Goal: Task Accomplishment & Management: Manage account settings

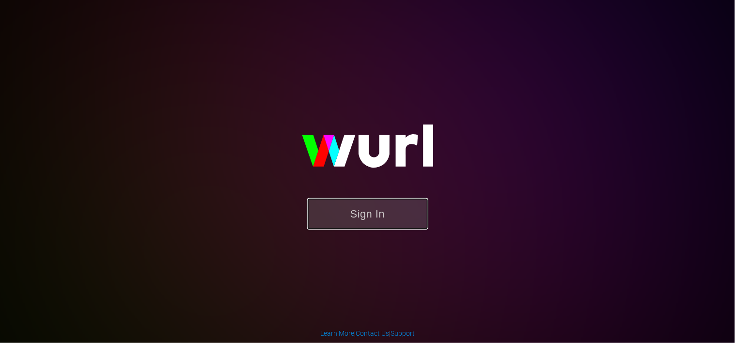
click at [371, 210] on button "Sign In" at bounding box center [367, 213] width 121 height 31
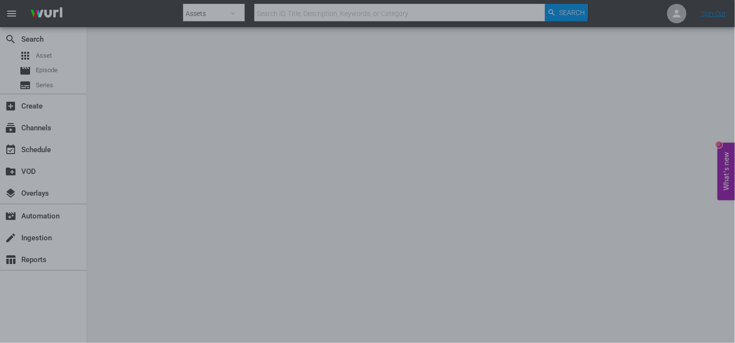
click at [560, 93] on div at bounding box center [367, 171] width 735 height 343
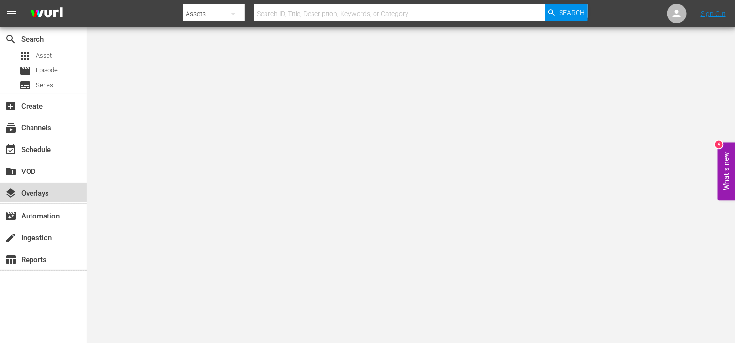
click at [38, 196] on div "layers Overlays" at bounding box center [27, 191] width 54 height 9
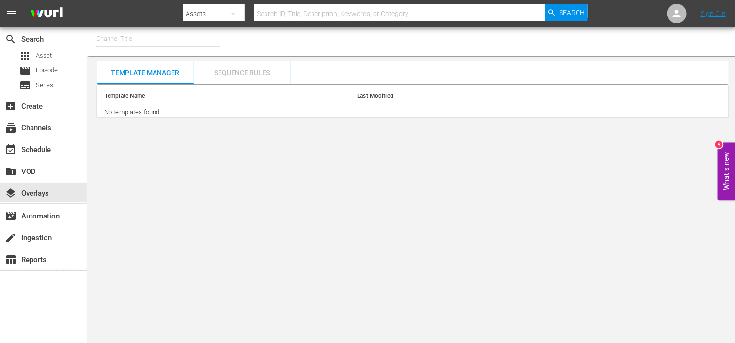
click at [224, 75] on div "Sequence Rules" at bounding box center [242, 72] width 97 height 23
click at [151, 77] on div "Template Manager" at bounding box center [145, 72] width 97 height 23
click at [166, 110] on td "No templates found" at bounding box center [412, 113] width 631 height 10
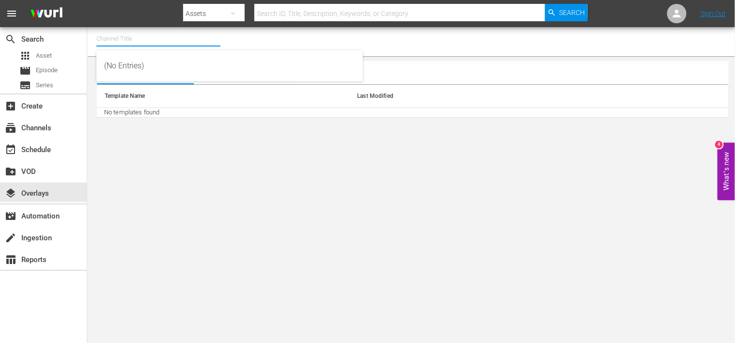
click at [153, 38] on input "text" at bounding box center [158, 38] width 124 height 23
type input "d"
type input "Dove"
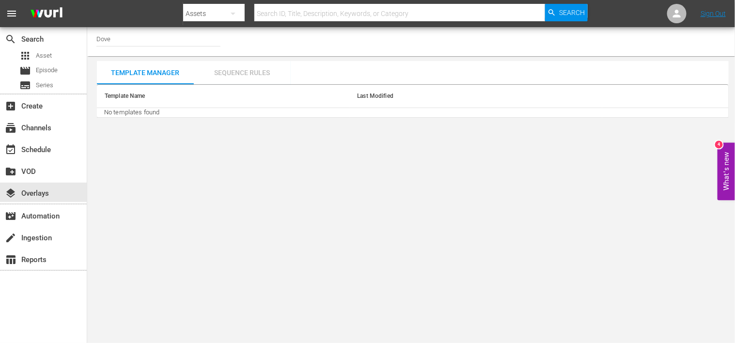
click at [255, 72] on div "Sequence Rules" at bounding box center [242, 72] width 97 height 23
click at [227, 76] on div "Sequence Rules" at bounding box center [242, 72] width 97 height 23
click at [232, 78] on div "Sequence Rules" at bounding box center [242, 72] width 97 height 23
click at [247, 74] on div "Sequence Rules" at bounding box center [242, 72] width 97 height 23
drag, startPoint x: 119, startPoint y: 37, endPoint x: 95, endPoint y: 37, distance: 23.7
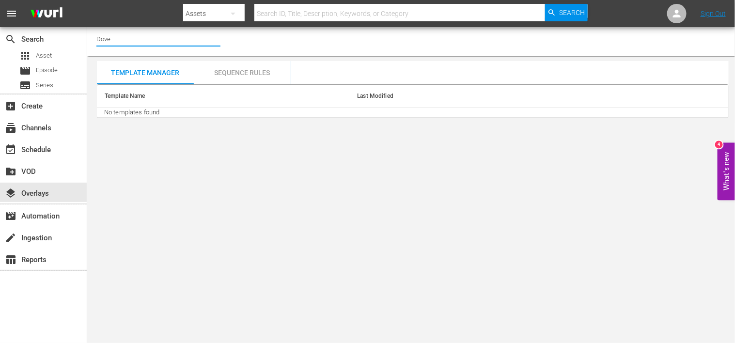
click at [95, 37] on div "Channel Title Dove" at bounding box center [410, 41] width 647 height 29
click at [252, 76] on div "Sequence Rules" at bounding box center [242, 72] width 97 height 23
click at [42, 219] on div "movie_filter Automation" at bounding box center [27, 214] width 54 height 9
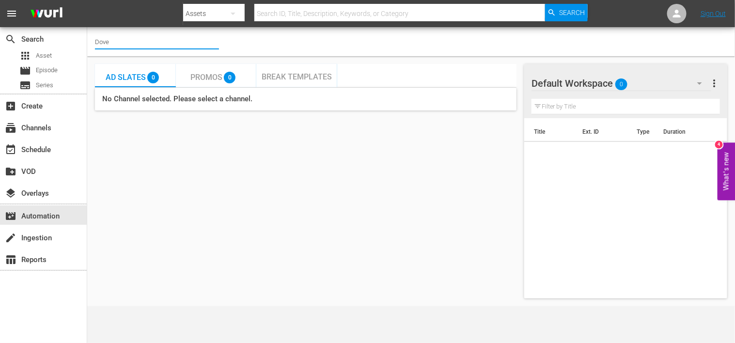
click at [126, 39] on input "Dove" at bounding box center [157, 41] width 124 height 23
type input "D"
click at [296, 76] on span "Break Templates" at bounding box center [296, 76] width 70 height 9
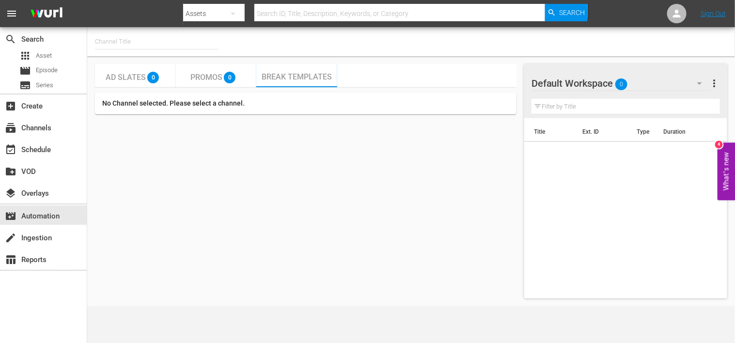
click at [204, 77] on span "Promos" at bounding box center [206, 77] width 32 height 9
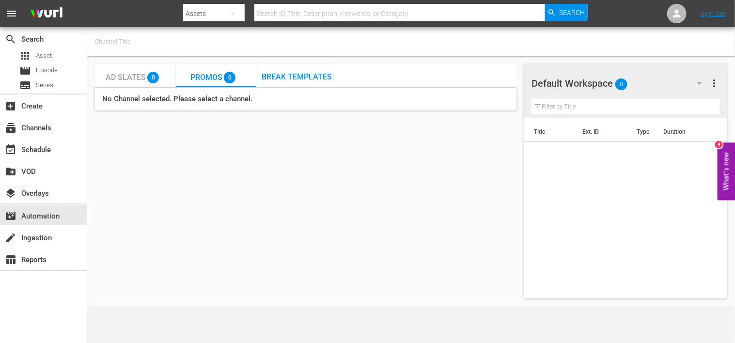
click at [119, 77] on span "Ad Slates" at bounding box center [126, 77] width 40 height 9
click at [122, 49] on hr at bounding box center [157, 49] width 124 height 0
click at [114, 43] on input "text" at bounding box center [157, 41] width 124 height 23
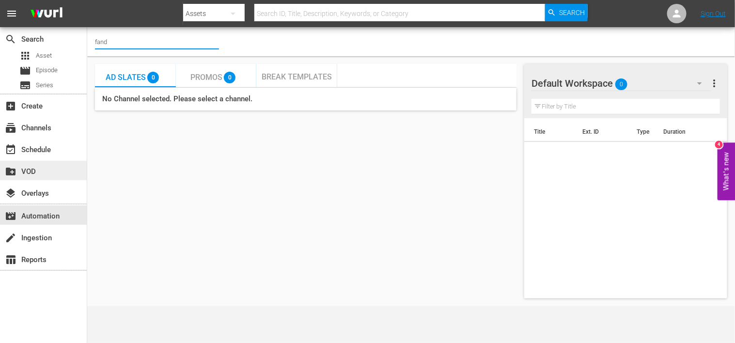
type input "fand"
click at [33, 168] on div "create_new_folder VOD" at bounding box center [27, 170] width 54 height 9
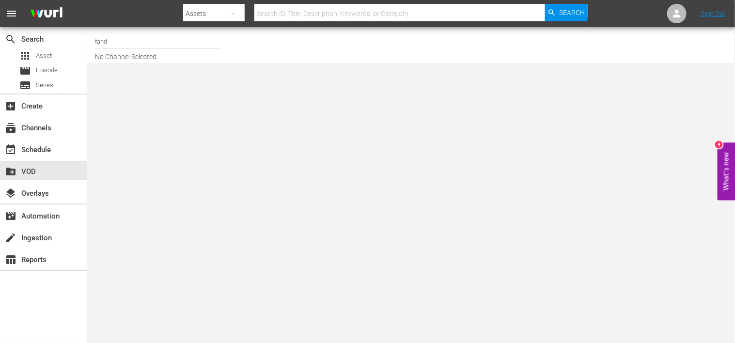
click at [236, 15] on icon "button" at bounding box center [233, 14] width 12 height 12
click at [129, 13] on div "Channels Series Episodes Assets" at bounding box center [367, 171] width 735 height 343
click at [110, 43] on input "fand" at bounding box center [157, 41] width 124 height 23
type input "f"
click at [161, 138] on body "menu Search By Assets Search ID, Title, Description, Keywords, or Category Sear…" at bounding box center [367, 171] width 735 height 343
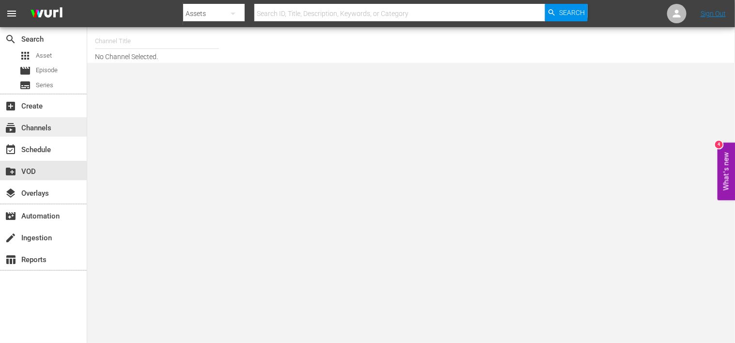
click at [34, 131] on div "subscriptions Channels" at bounding box center [27, 126] width 54 height 9
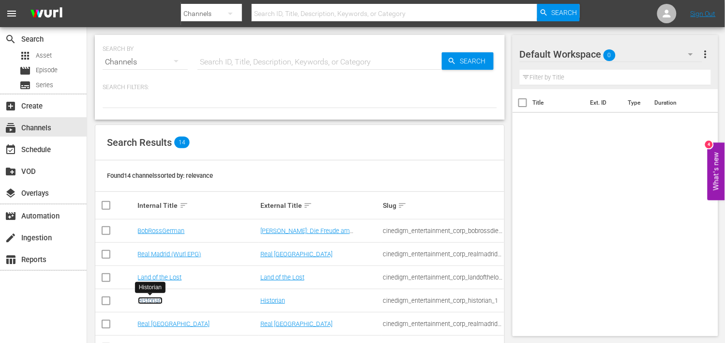
click at [151, 303] on link "Historian" at bounding box center [150, 300] width 25 height 7
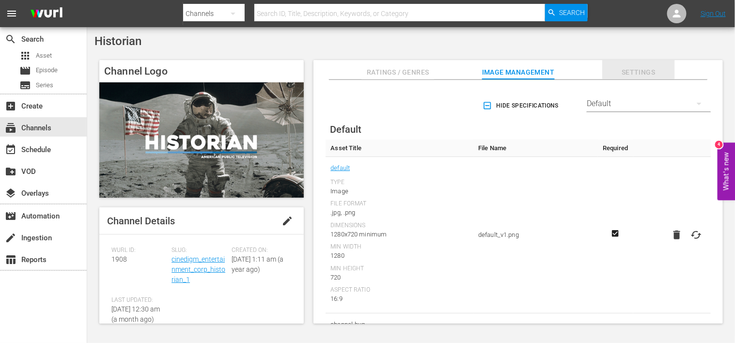
click at [642, 71] on span "Settings" at bounding box center [638, 72] width 73 height 12
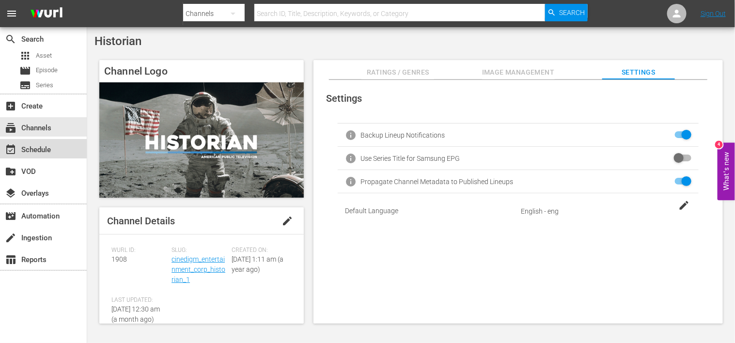
click at [31, 153] on div "event_available Schedule" at bounding box center [27, 148] width 54 height 9
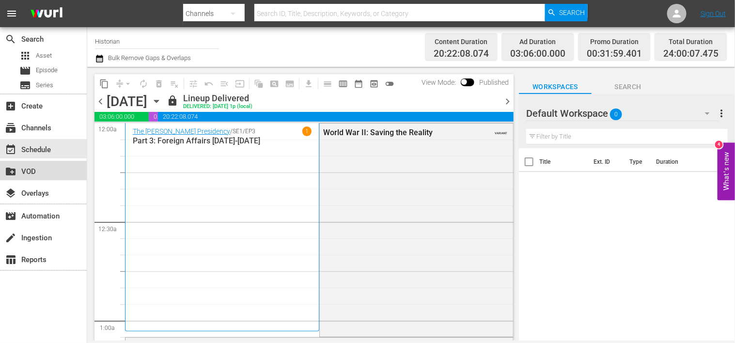
click at [32, 169] on div "create_new_folder VOD" at bounding box center [27, 170] width 54 height 9
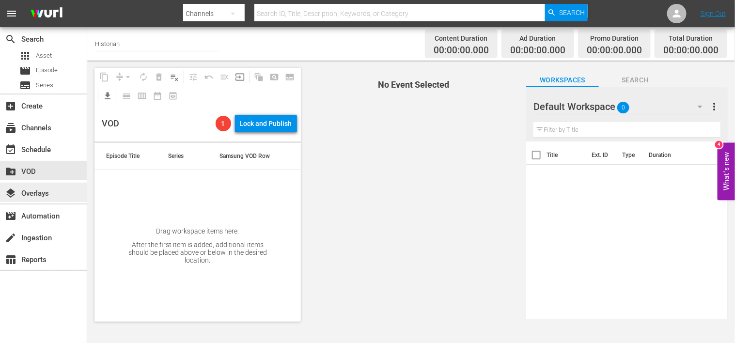
click at [30, 201] on div "layers Overlays" at bounding box center [43, 192] width 87 height 19
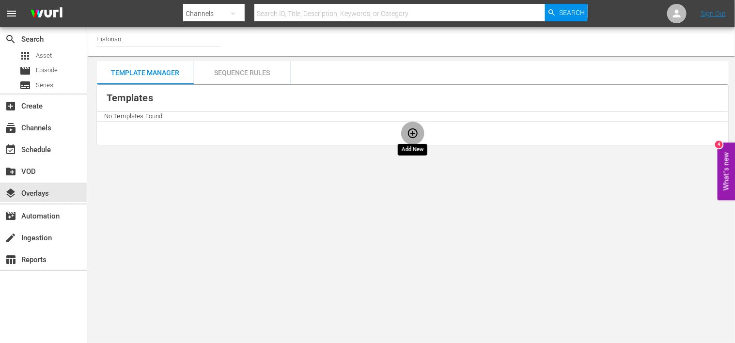
click at [413, 134] on icon "button" at bounding box center [413, 133] width 10 height 10
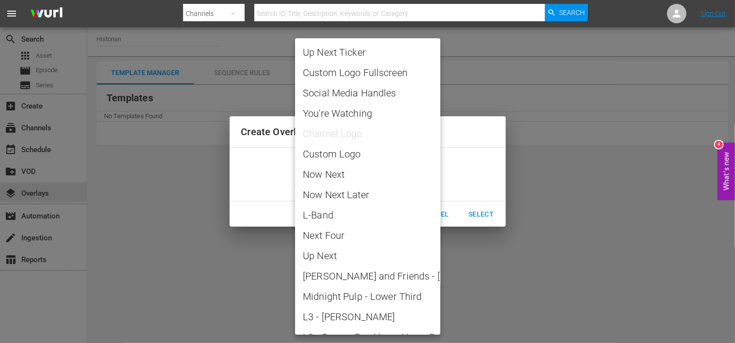
click at [364, 180] on body "menu Search By Channels Search ID, Title, Description, Keywords, or Category Se…" at bounding box center [367, 171] width 735 height 343
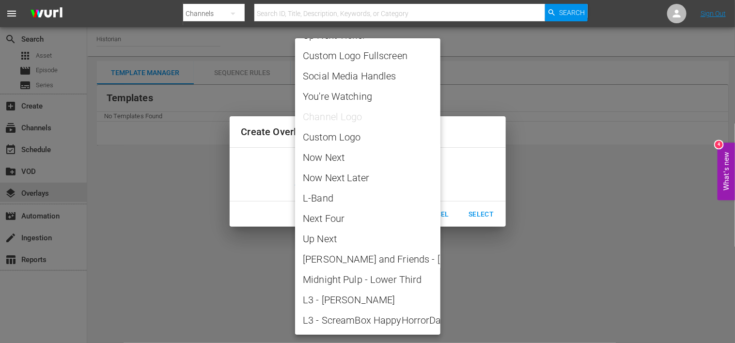
scroll to position [14, 0]
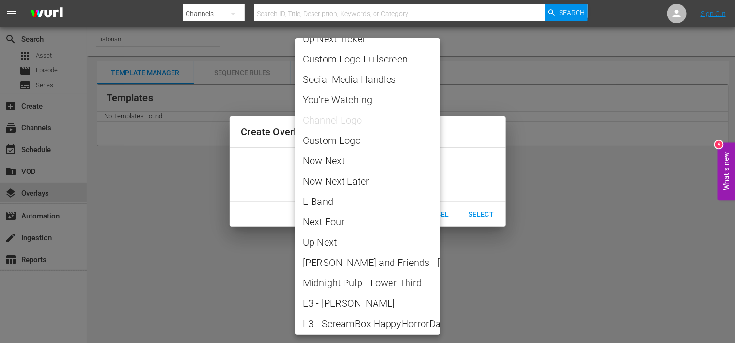
click at [337, 194] on span "L-Band" at bounding box center [368, 201] width 130 height 15
type input "L-Band"
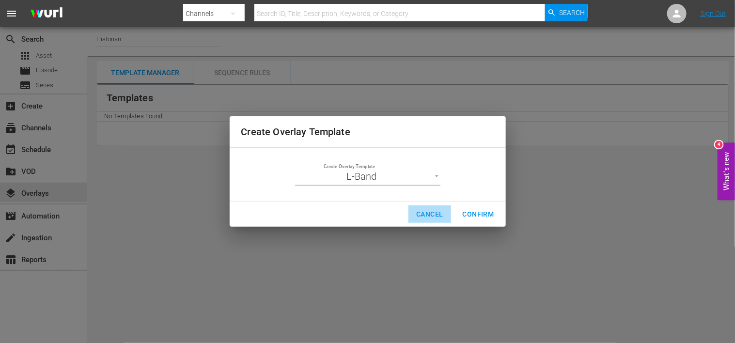
click at [426, 212] on span "Cancel" at bounding box center [429, 214] width 27 height 12
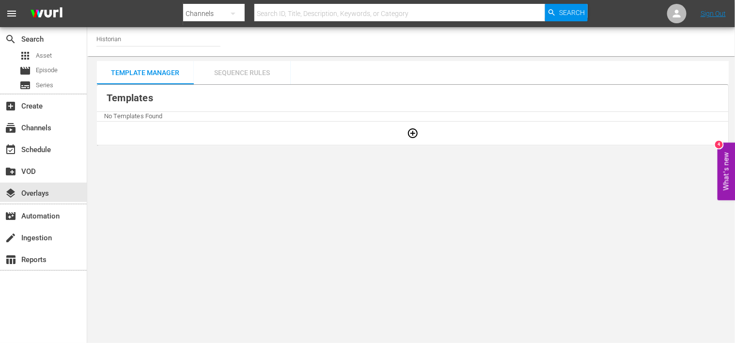
click at [235, 75] on div "Sequence Rules" at bounding box center [242, 72] width 97 height 23
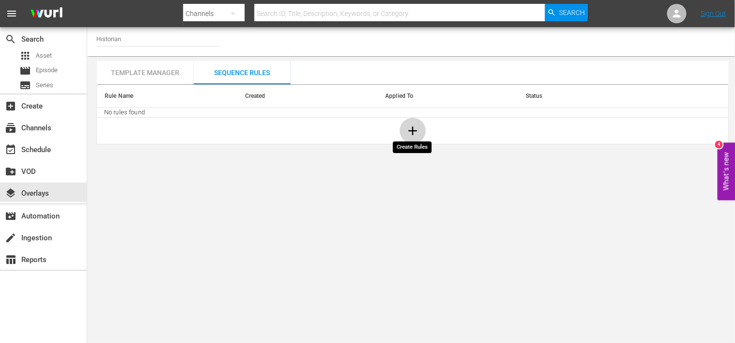
click at [416, 132] on icon "button" at bounding box center [412, 130] width 15 height 15
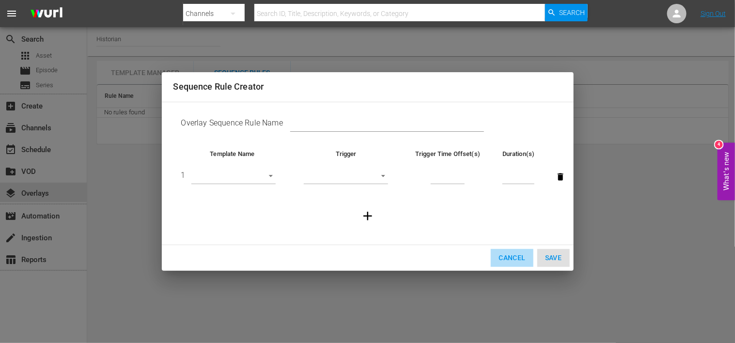
click at [515, 260] on span "Cancel" at bounding box center [511, 258] width 27 height 12
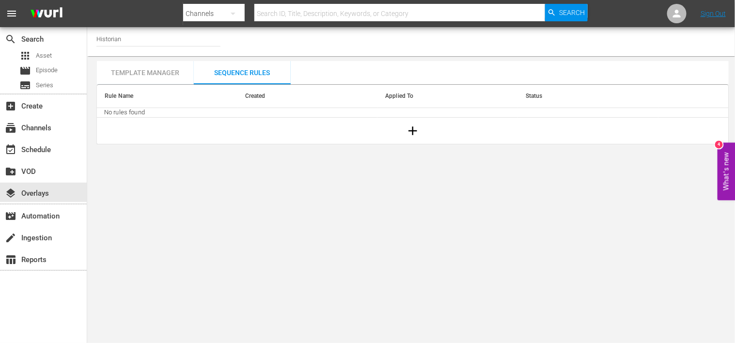
click at [143, 74] on div "Template Manager" at bounding box center [145, 72] width 97 height 23
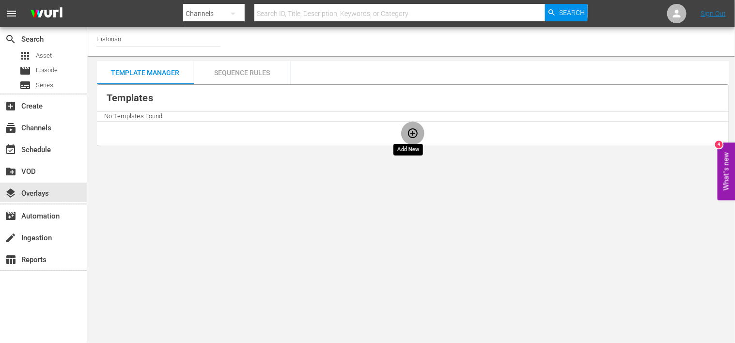
click at [407, 136] on icon "button" at bounding box center [413, 133] width 12 height 12
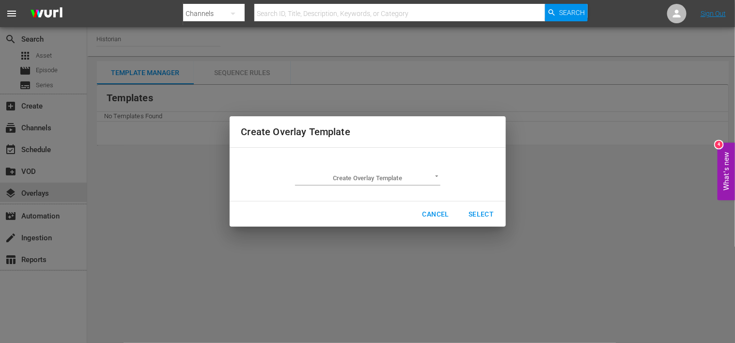
click at [388, 175] on body "menu Search By Channels Search ID, Title, Description, Keywords, or Category Se…" at bounding box center [367, 171] width 735 height 343
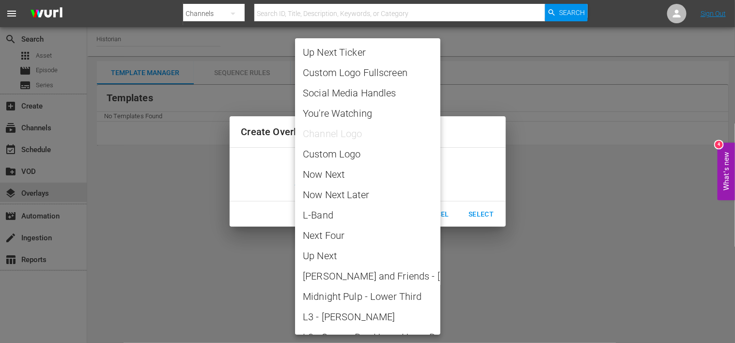
click at [332, 215] on span "L-Band" at bounding box center [368, 215] width 130 height 15
type input "L-Band"
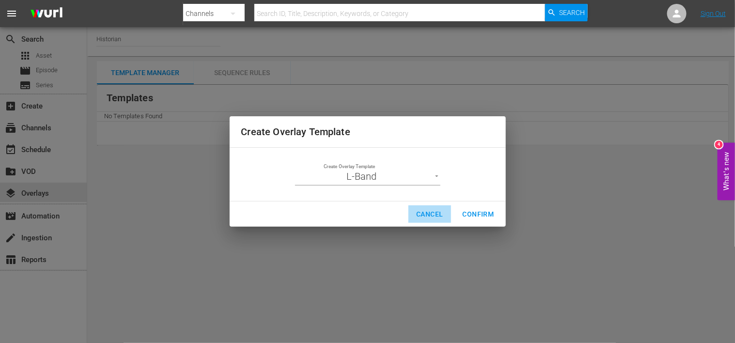
click at [424, 213] on span "Cancel" at bounding box center [429, 214] width 27 height 12
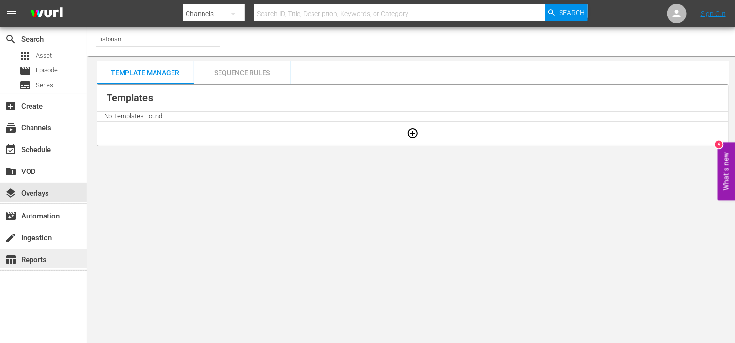
click at [35, 265] on div "table_chart Reports" at bounding box center [43, 258] width 87 height 19
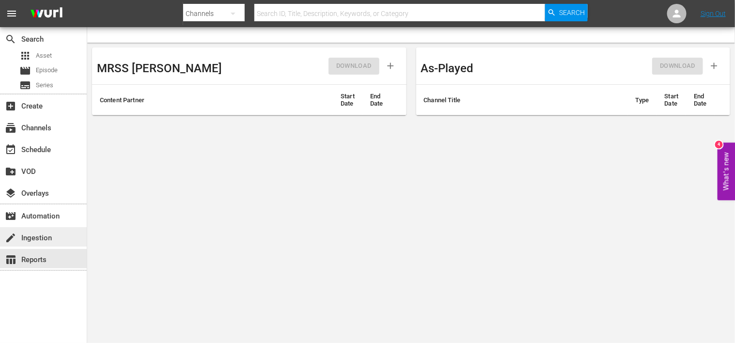
click at [33, 238] on div "create Ingestion" at bounding box center [27, 236] width 54 height 9
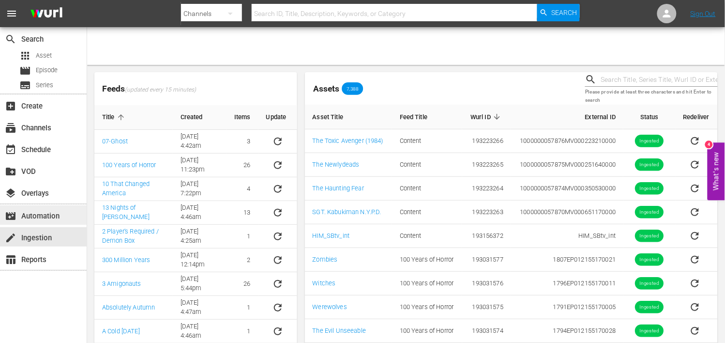
click at [33, 218] on div "movie_filter Automation" at bounding box center [27, 214] width 54 height 9
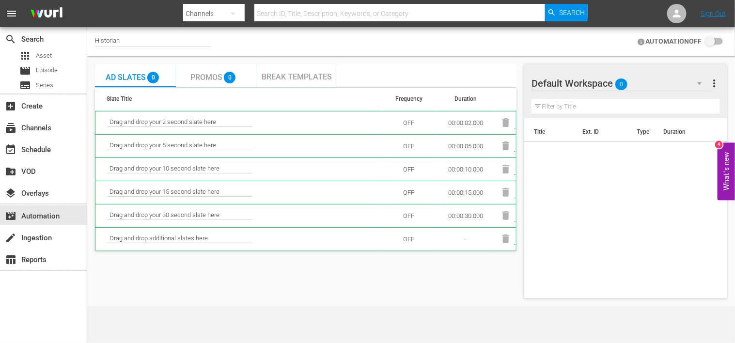
click at [294, 76] on span "Break Templates" at bounding box center [296, 76] width 70 height 9
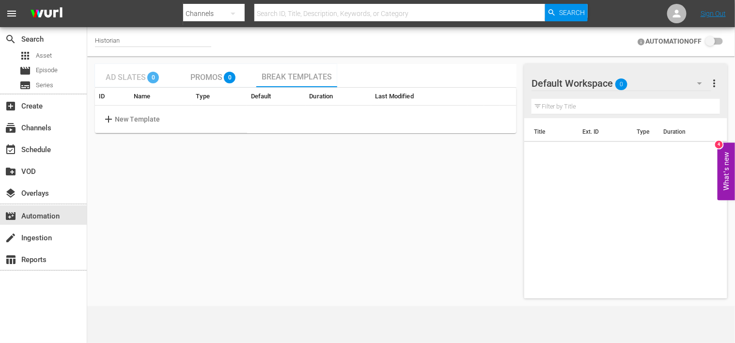
click at [134, 77] on span "Ad Slates" at bounding box center [126, 77] width 40 height 9
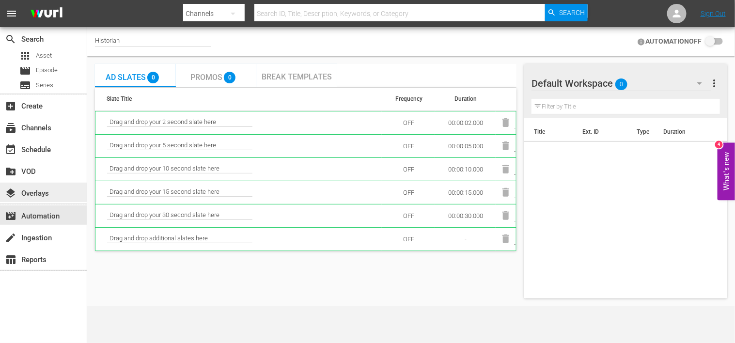
click at [34, 188] on div "layers Overlays" at bounding box center [27, 191] width 54 height 9
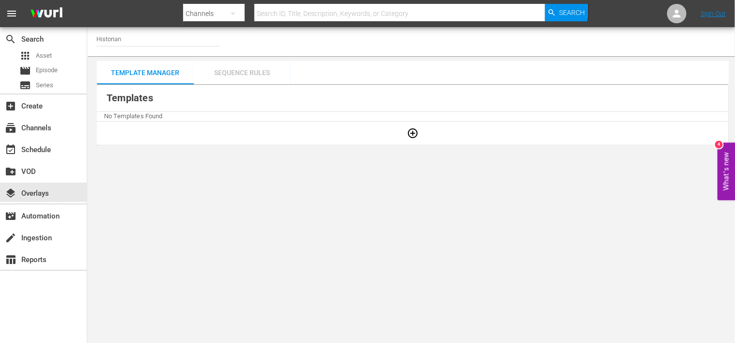
click at [238, 70] on div "Sequence Rules" at bounding box center [242, 72] width 97 height 23
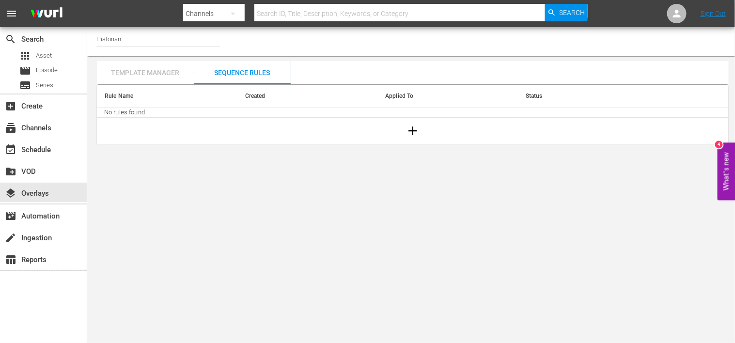
click at [158, 70] on div "Template Manager" at bounding box center [145, 72] width 97 height 23
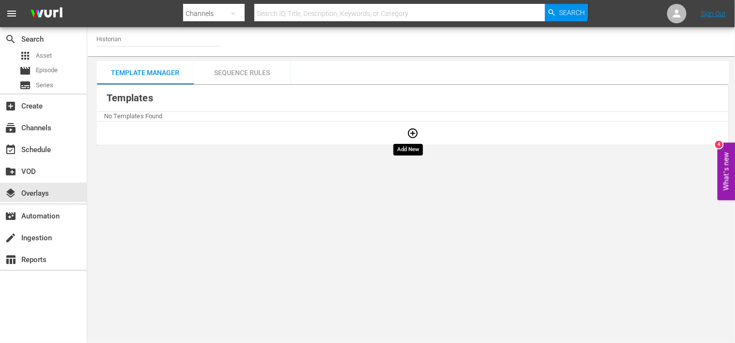
click at [410, 136] on icon "button" at bounding box center [413, 133] width 12 height 12
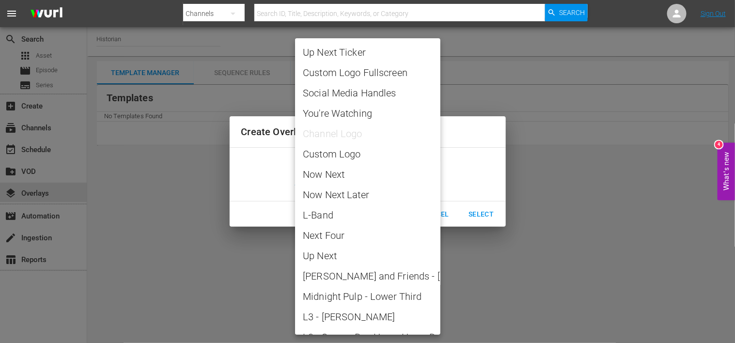
click at [418, 177] on body "menu Search By Channels Search ID, Title, Description, Keywords, or Category Se…" at bounding box center [367, 171] width 735 height 343
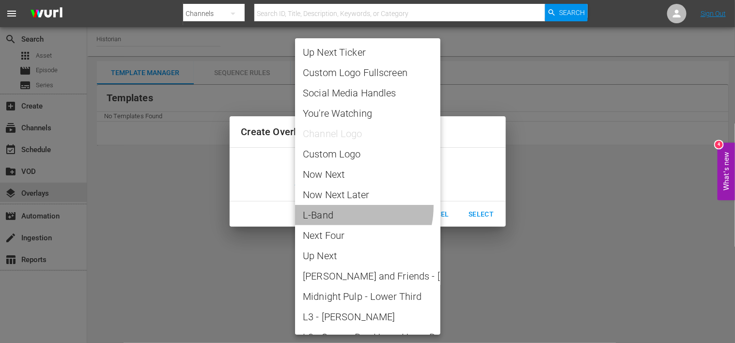
click at [340, 206] on li "L-Band" at bounding box center [367, 215] width 145 height 20
type input "L-Band"
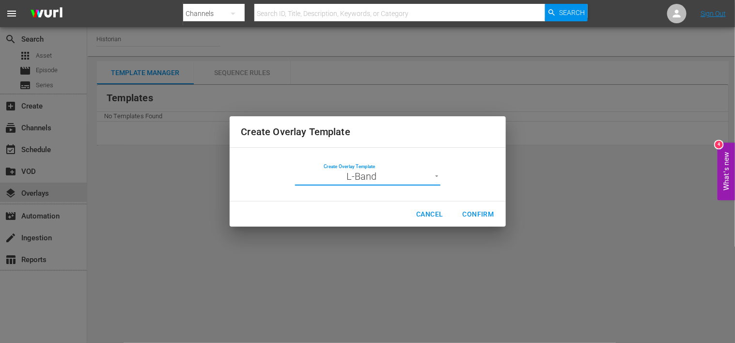
click at [478, 215] on span "Confirm" at bounding box center [477, 214] width 31 height 12
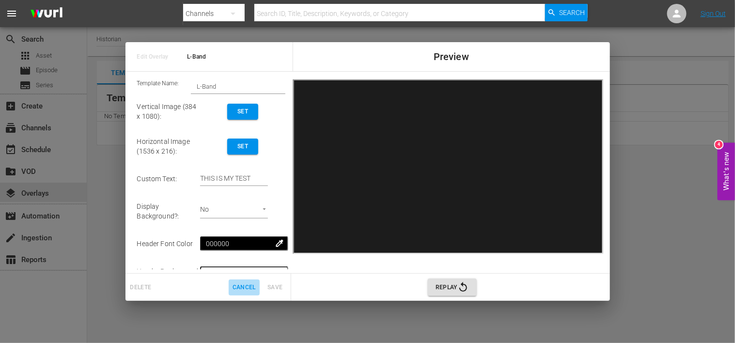
click at [240, 287] on span "Cancel" at bounding box center [243, 287] width 23 height 10
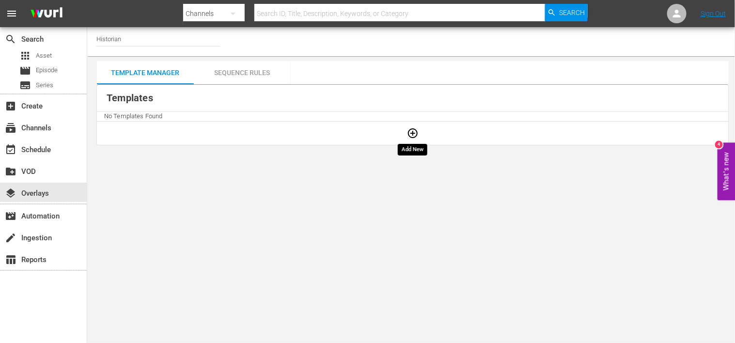
click at [413, 135] on icon "button" at bounding box center [413, 133] width 10 height 10
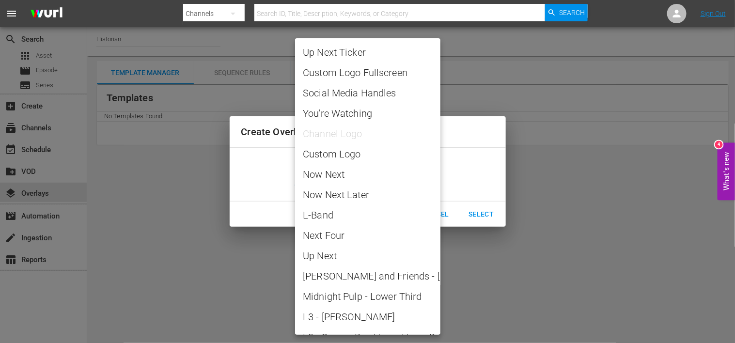
click at [373, 180] on body "menu Search By Channels Search ID, Title, Description, Keywords, or Category Se…" at bounding box center [367, 171] width 735 height 343
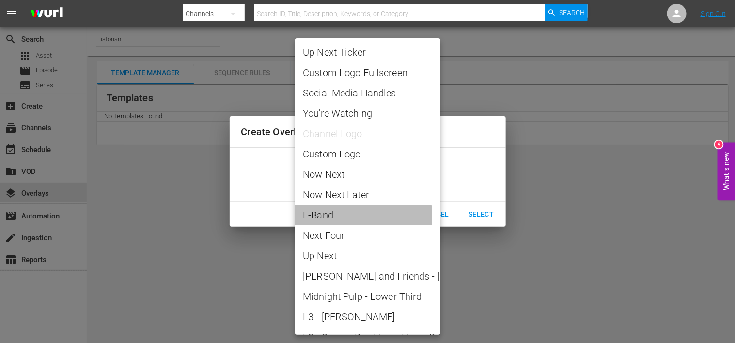
click at [330, 215] on span "L-Band" at bounding box center [368, 215] width 130 height 15
type input "L-Band"
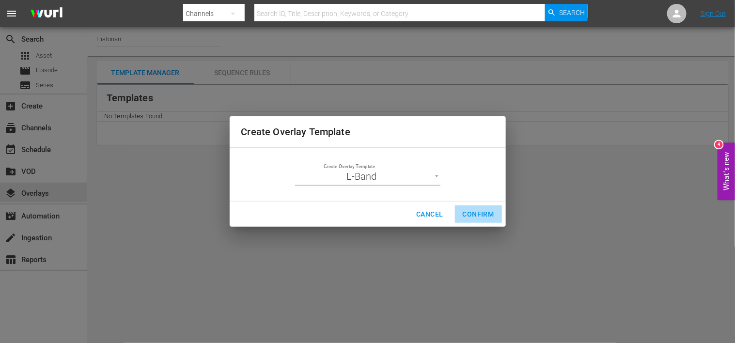
click at [477, 213] on span "Confirm" at bounding box center [477, 214] width 31 height 12
